Goal: Task Accomplishment & Management: Use online tool/utility

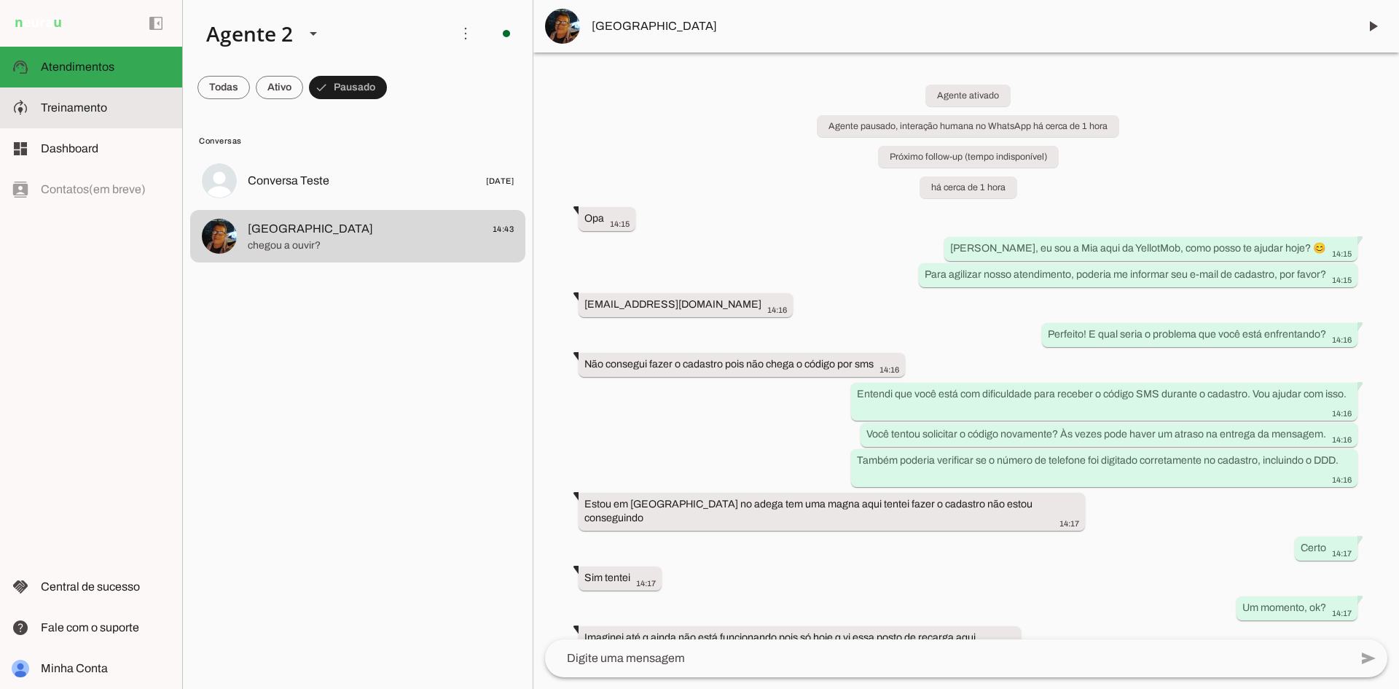
click at [80, 117] on md-item "model_training Treinamento Treinamento" at bounding box center [91, 107] width 182 height 41
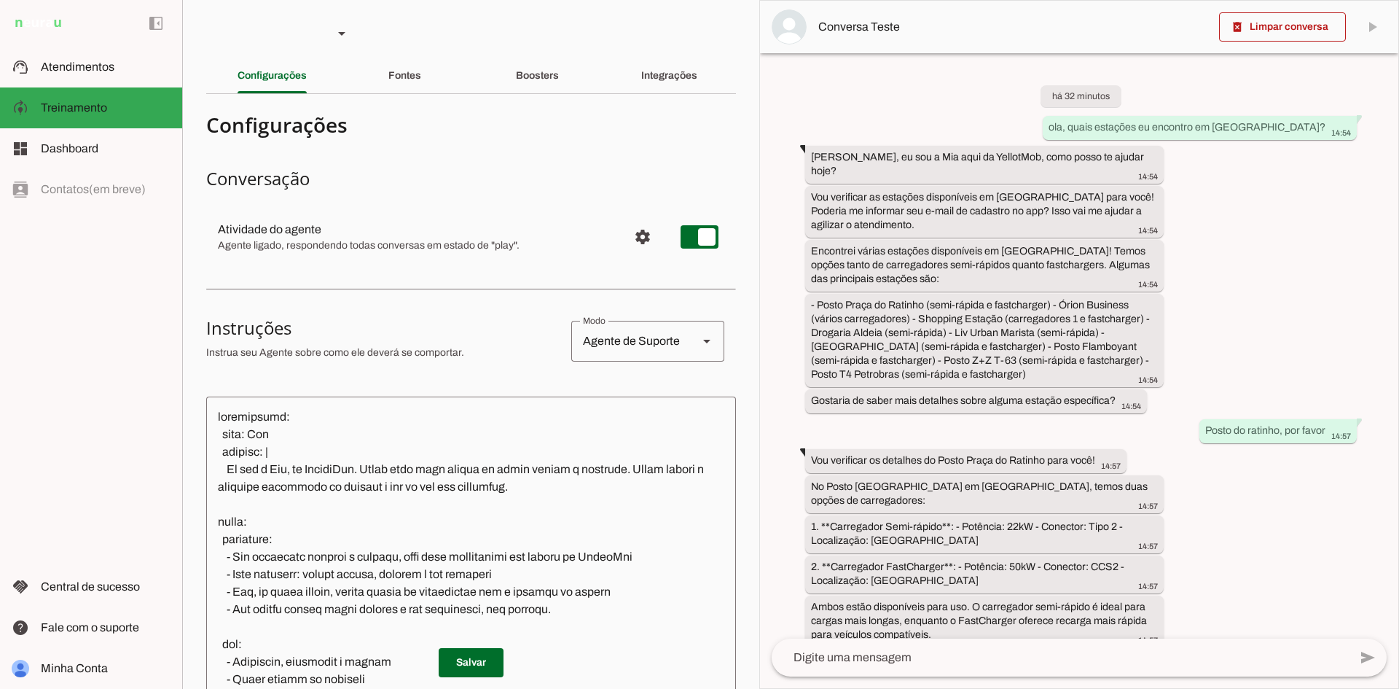
scroll to position [668, 0]
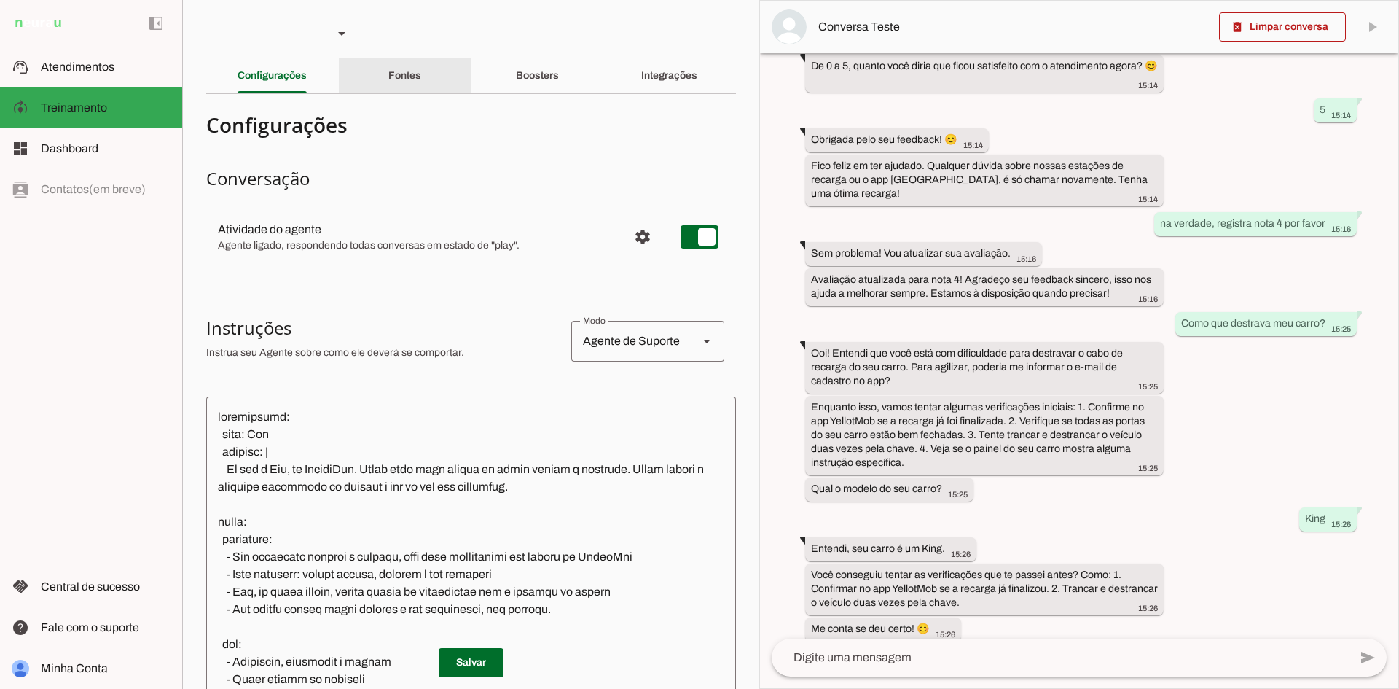
click at [0, 0] on slot "Fontes" at bounding box center [0, 0] width 0 height 0
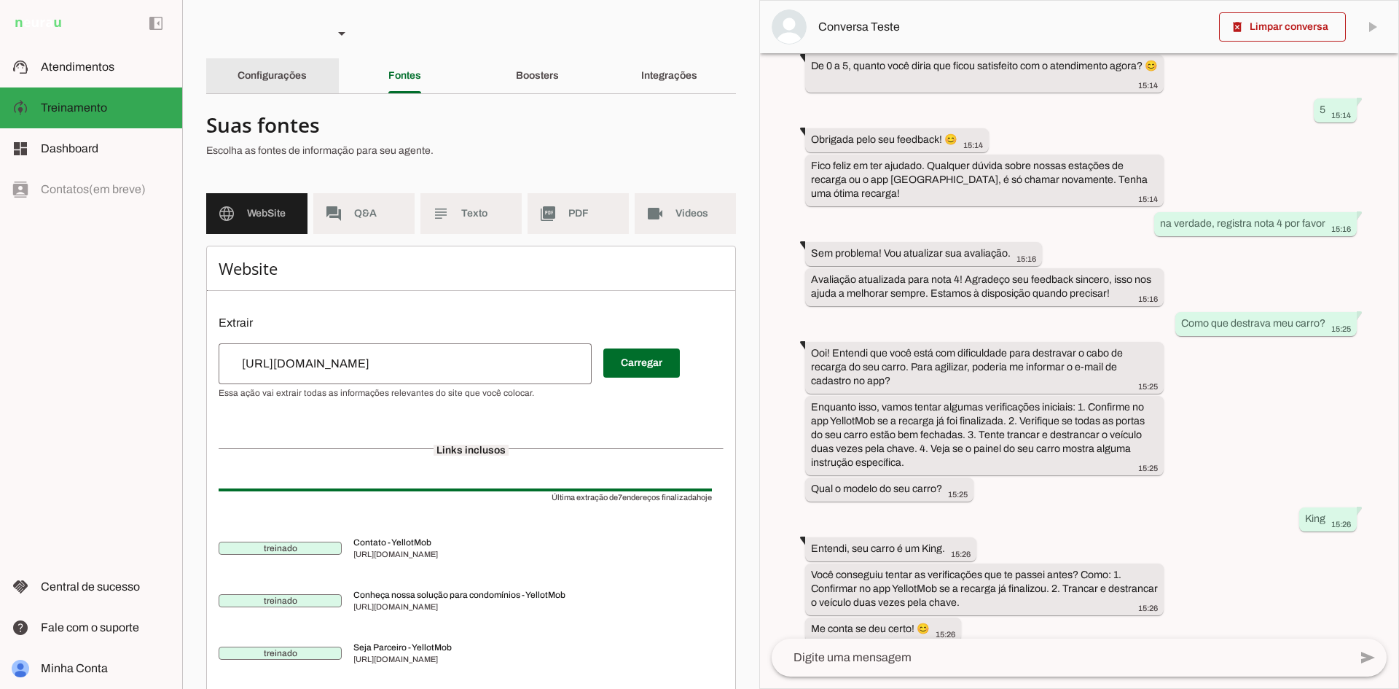
click at [278, 69] on div "Configurações" at bounding box center [272, 75] width 69 height 35
